Goal: Obtain resource: Obtain resource

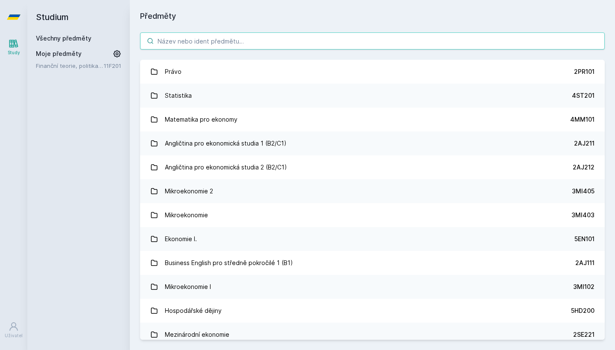
click at [339, 47] on input "search" at bounding box center [372, 40] width 465 height 17
paste input "1FU403"
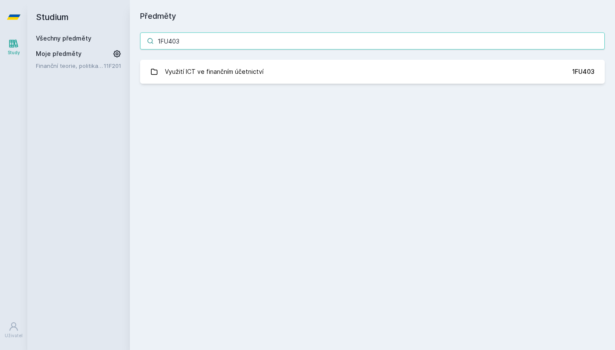
type input "1FU403"
click at [227, 87] on div "1FU403 Využití ICT ve finančním účetnictví 1FU403 Jejda, něco se pokazilo." at bounding box center [372, 58] width 485 height 72
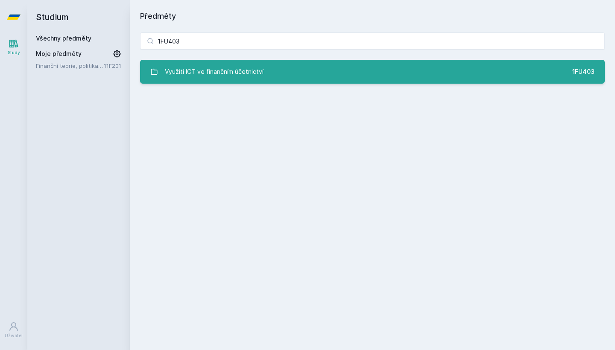
click at [219, 71] on div "Využití ICT ve finančním účetnictví" at bounding box center [214, 71] width 99 height 17
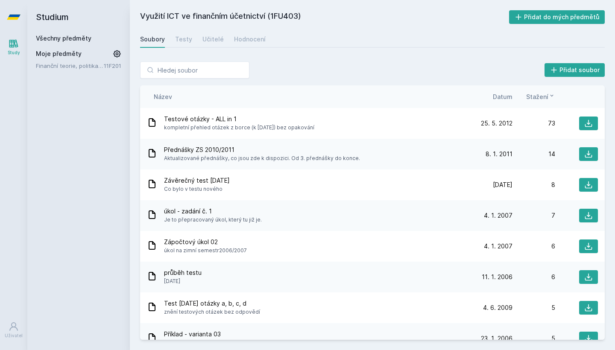
click at [511, 93] on span "Datum" at bounding box center [503, 96] width 20 height 9
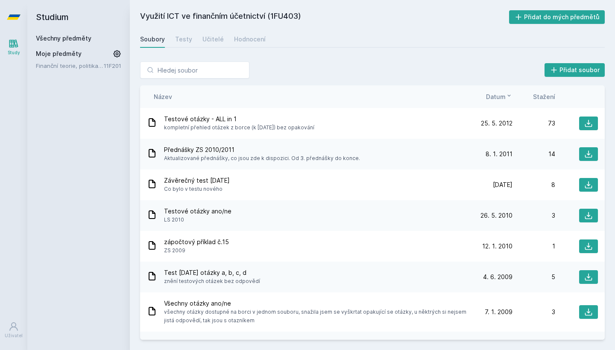
click at [511, 93] on icon at bounding box center [509, 95] width 7 height 7
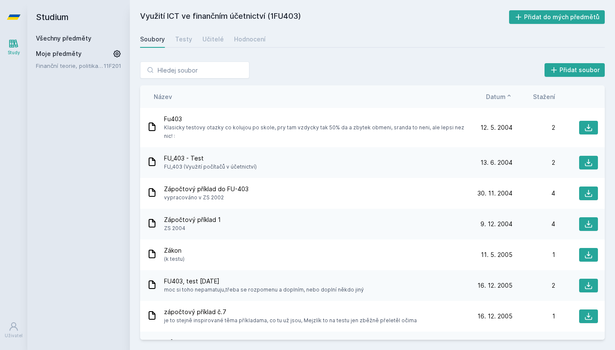
click at [511, 94] on icon at bounding box center [509, 95] width 7 height 7
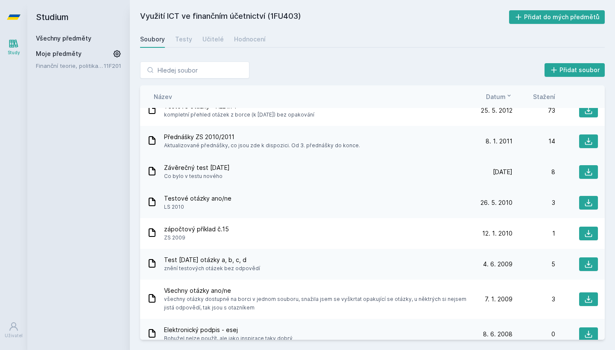
scroll to position [15, 0]
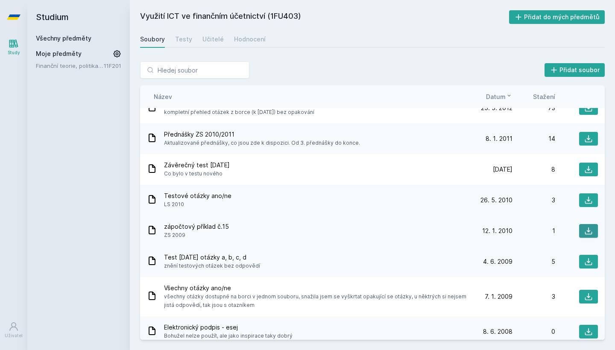
click at [593, 230] on icon at bounding box center [589, 231] width 9 height 9
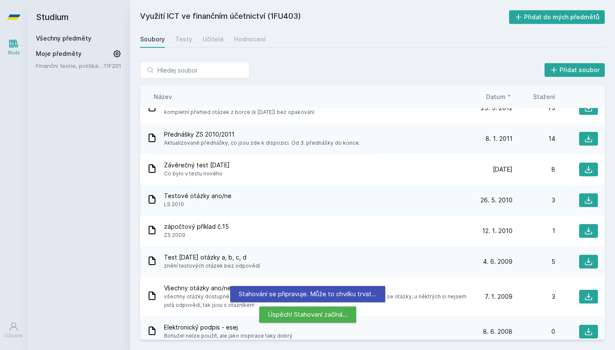
click at [377, 262] on div "Test [DATE] otázky a, b, c, d znění testových otázek bez odpovědí" at bounding box center [308, 261] width 323 height 17
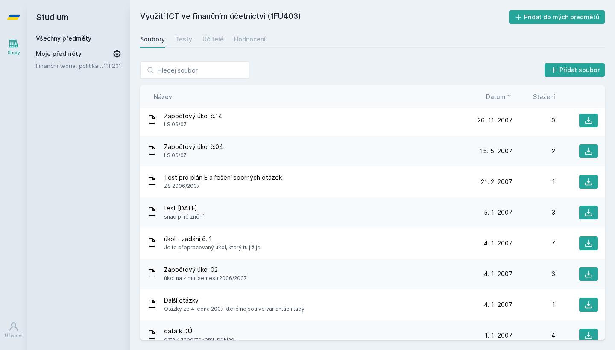
scroll to position [320, 0]
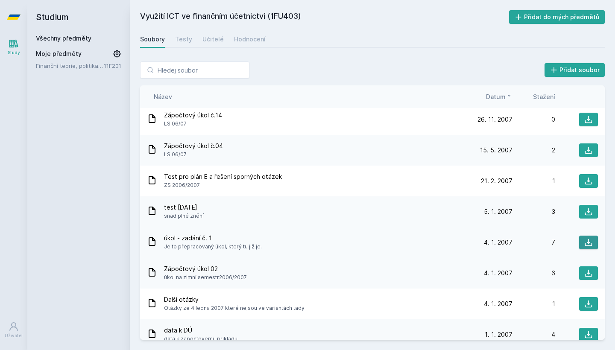
click at [587, 241] on icon at bounding box center [589, 242] width 9 height 9
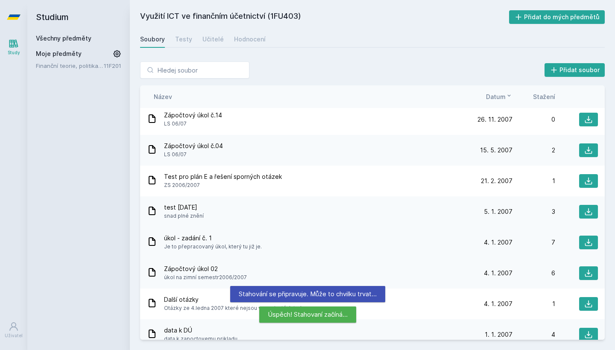
click at [315, 240] on div "úkol - zadání č. 1 Je to přepracovaný úkol, který tu již je." at bounding box center [308, 242] width 323 height 17
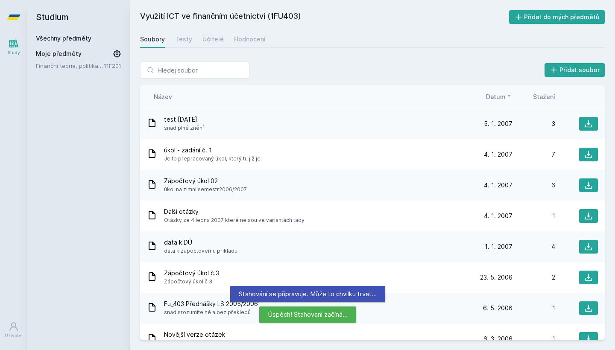
scroll to position [418, 0]
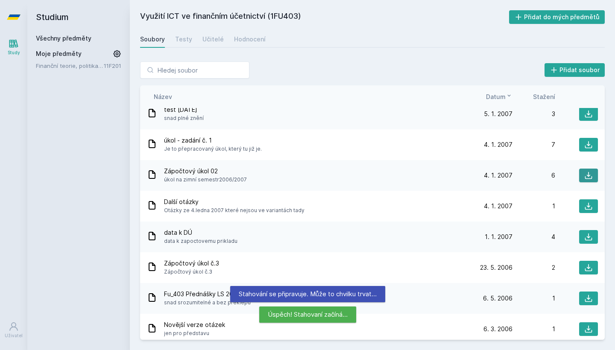
click at [579, 176] on button at bounding box center [588, 176] width 19 height 14
